Goal: Find specific page/section: Find specific page/section

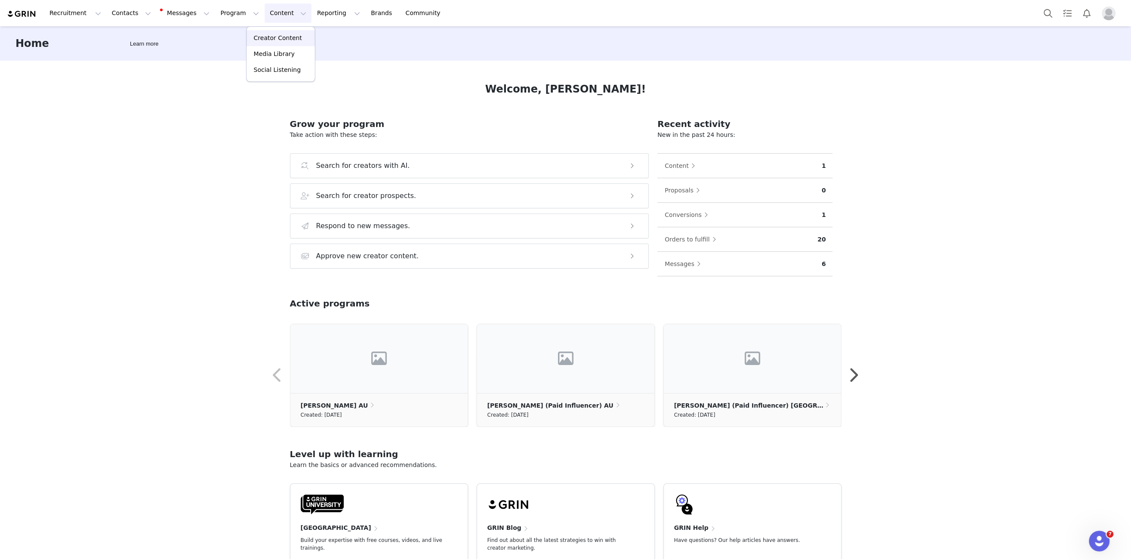
click at [266, 40] on p "Creator Content" at bounding box center [278, 38] width 48 height 9
